Goal: Navigation & Orientation: Find specific page/section

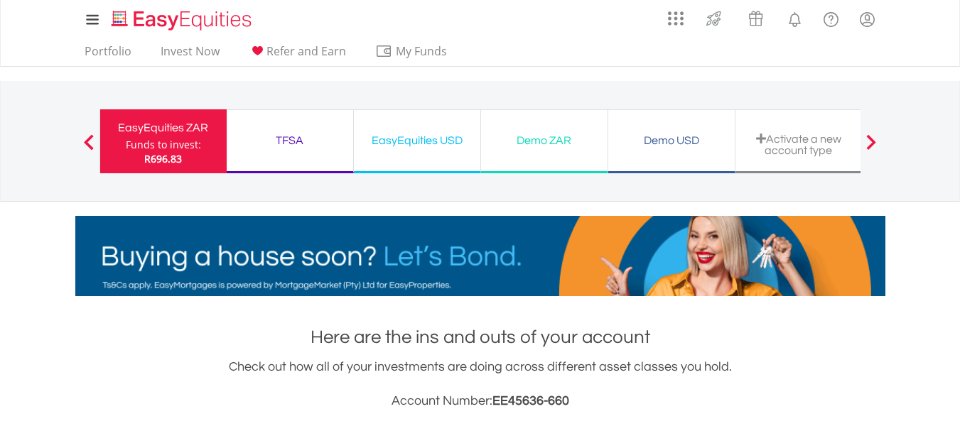
scroll to position [136, 270]
